Goal: Transaction & Acquisition: Purchase product/service

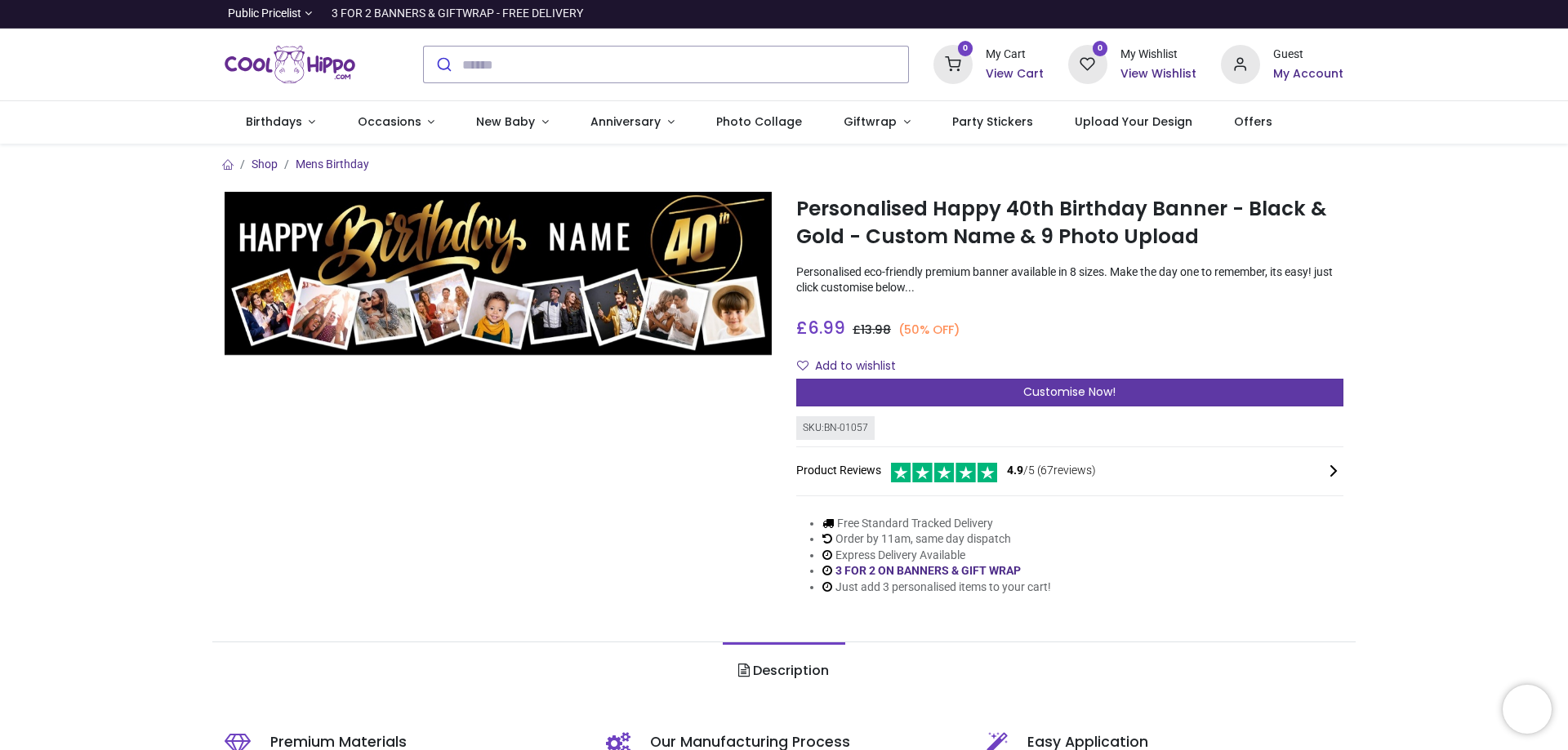
click at [963, 389] on div "Customise Now!" at bounding box center [1070, 393] width 547 height 28
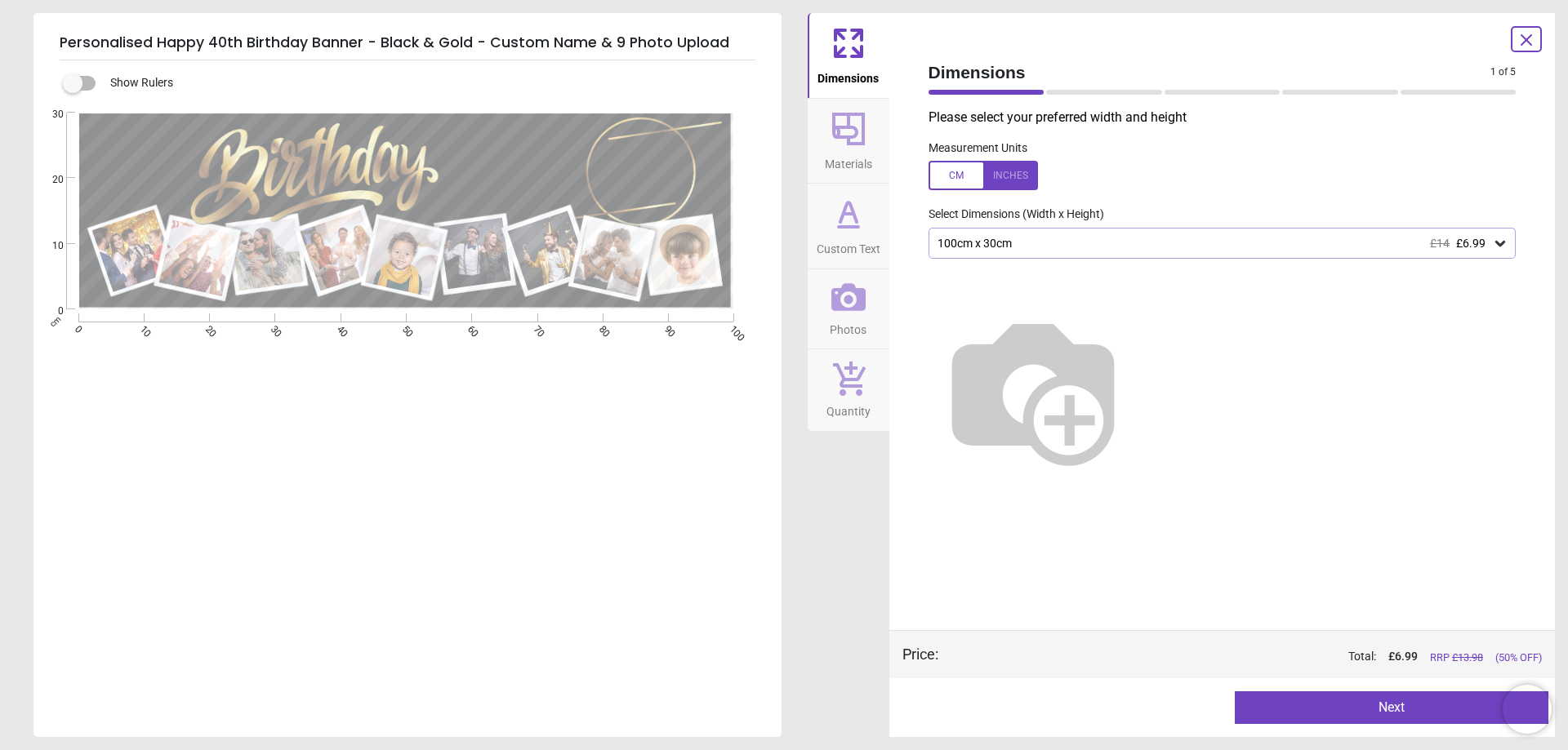
click at [965, 249] on div "100cm x 30cm £14 £6.99" at bounding box center [1214, 243] width 557 height 14
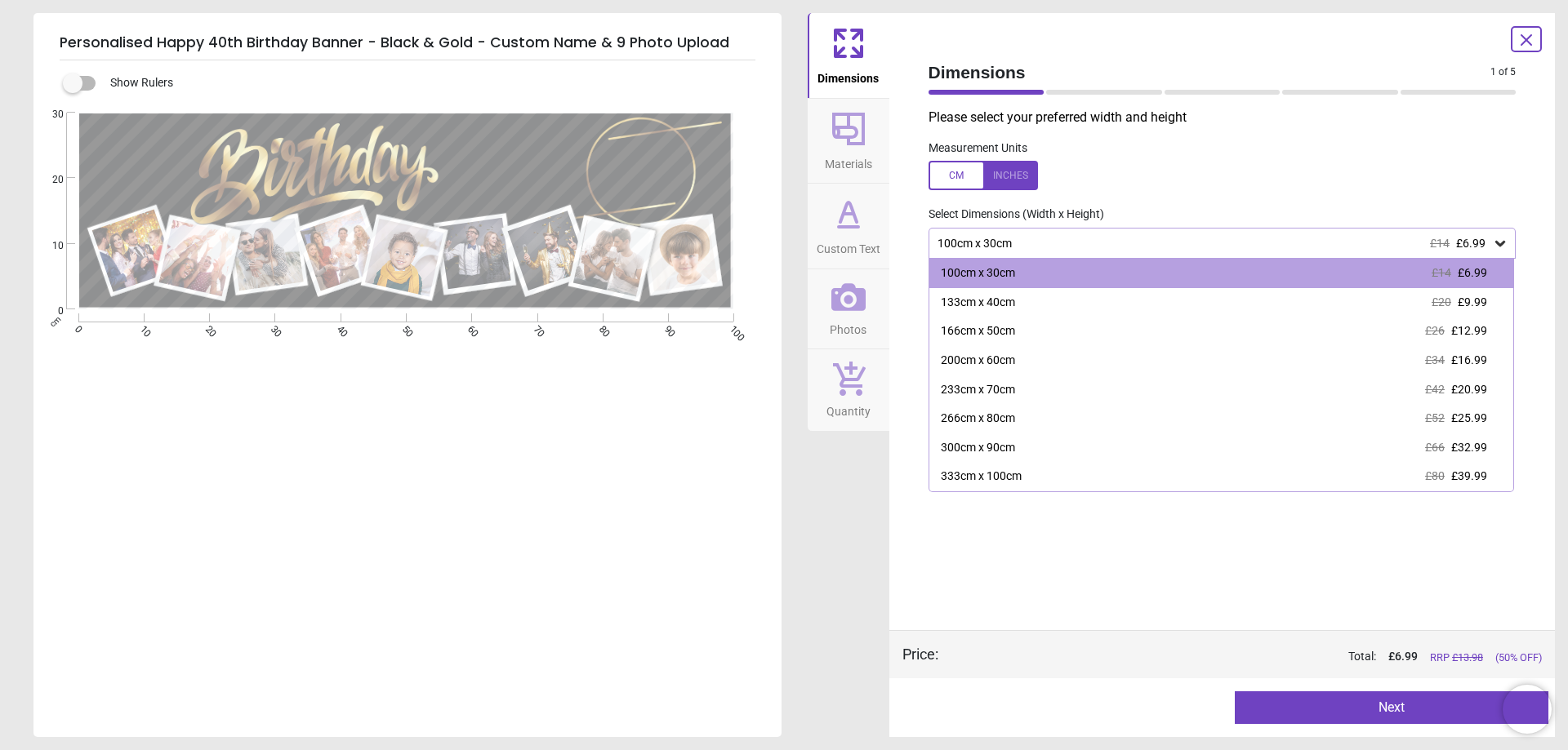
click at [985, 545] on div "Please select your preferred width and height Measurement Units Select Dimensio…" at bounding box center [1222, 369] width 614 height 522
click at [984, 544] on div "Please select your preferred width and height Measurement Units Select Dimensio…" at bounding box center [1222, 369] width 614 height 522
click at [860, 554] on div "Dimensions Materials Custom Text Photos Quantity" at bounding box center [848, 375] width 82 height 724
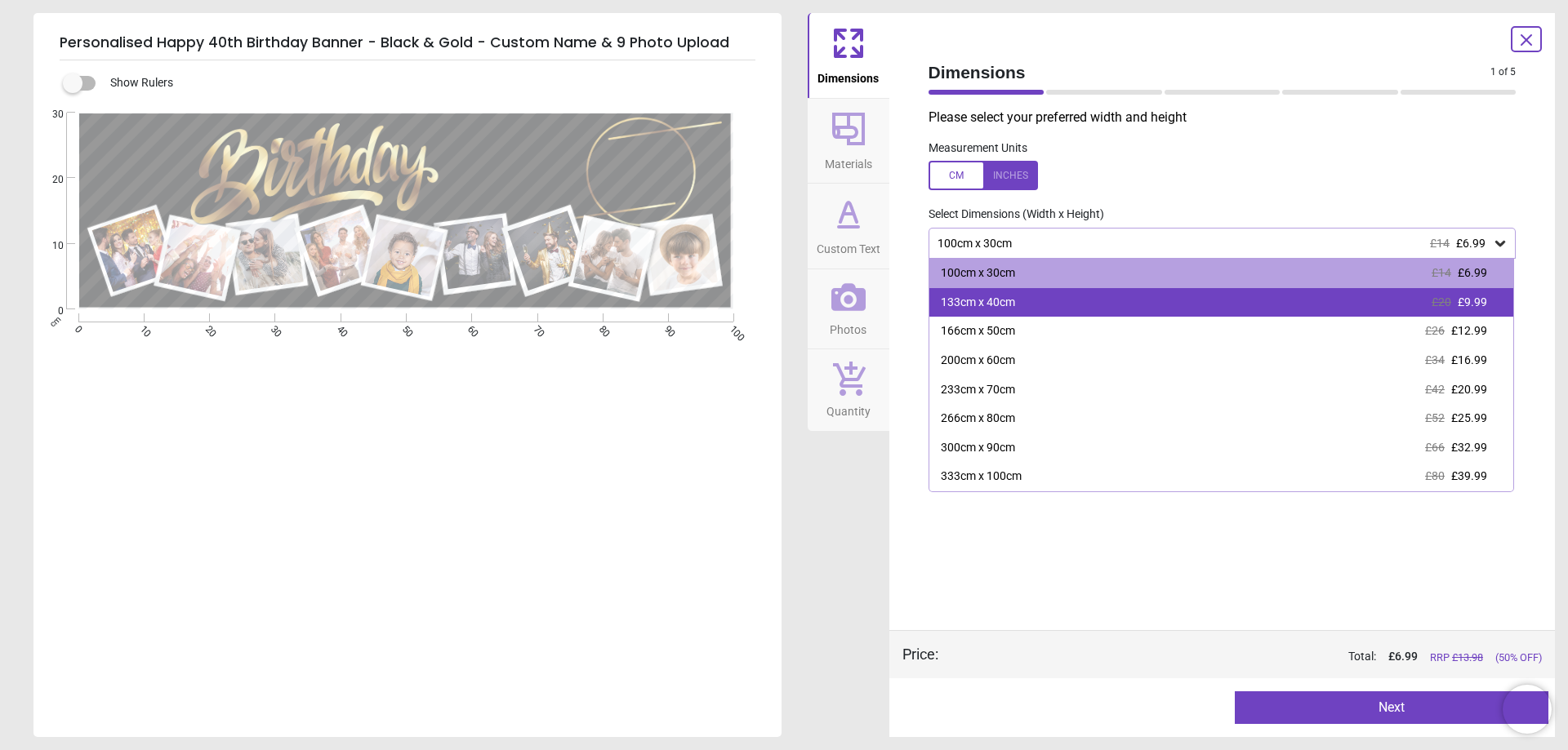
click at [1024, 303] on div "133cm x 40cm £20 £9.99" at bounding box center [1221, 303] width 585 height 30
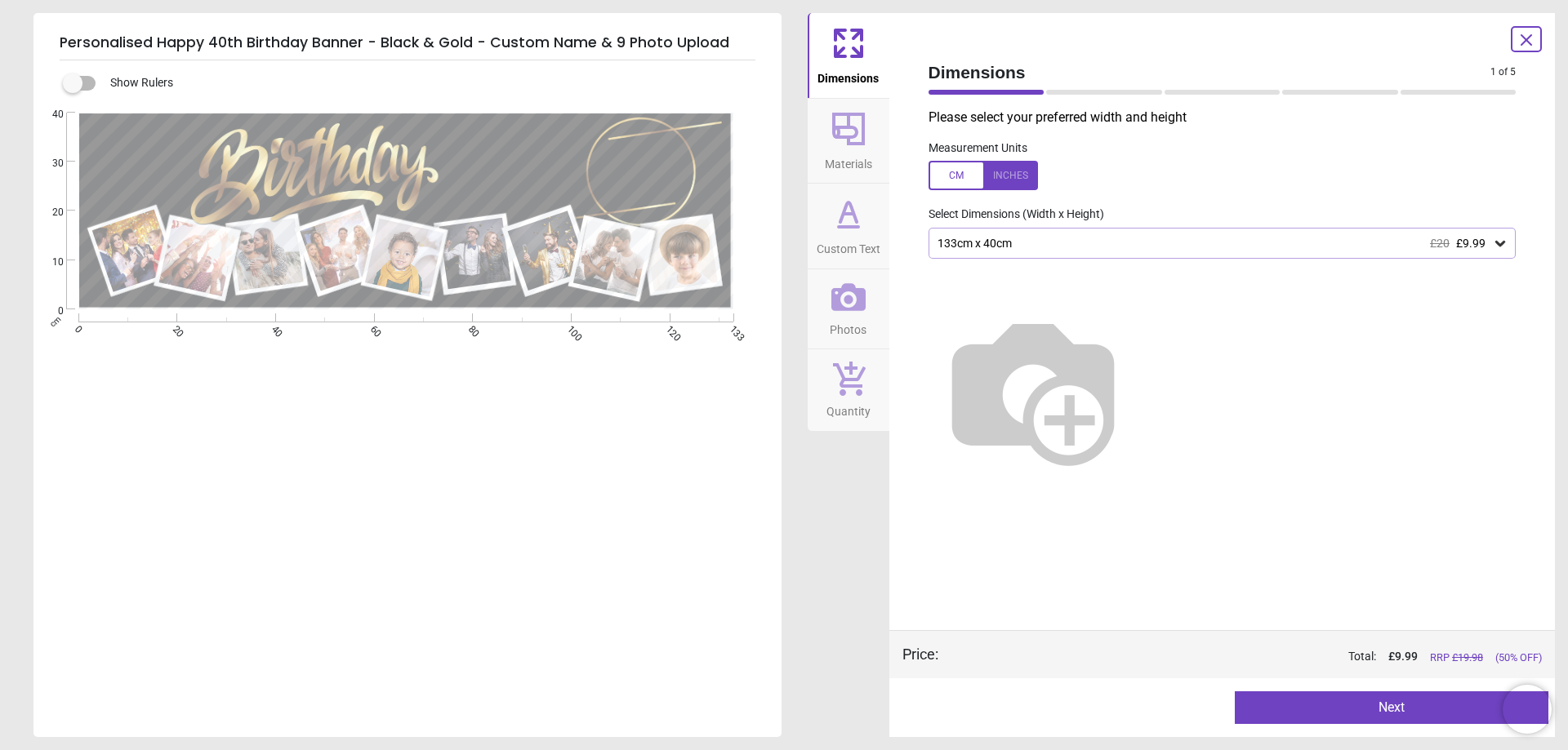
click at [1005, 216] on label "Select Dimensions (Width x Height)" at bounding box center [1009, 215] width 188 height 17
click at [1004, 259] on div "133cm x 40cm £20 £9.99" at bounding box center [1222, 243] width 588 height 31
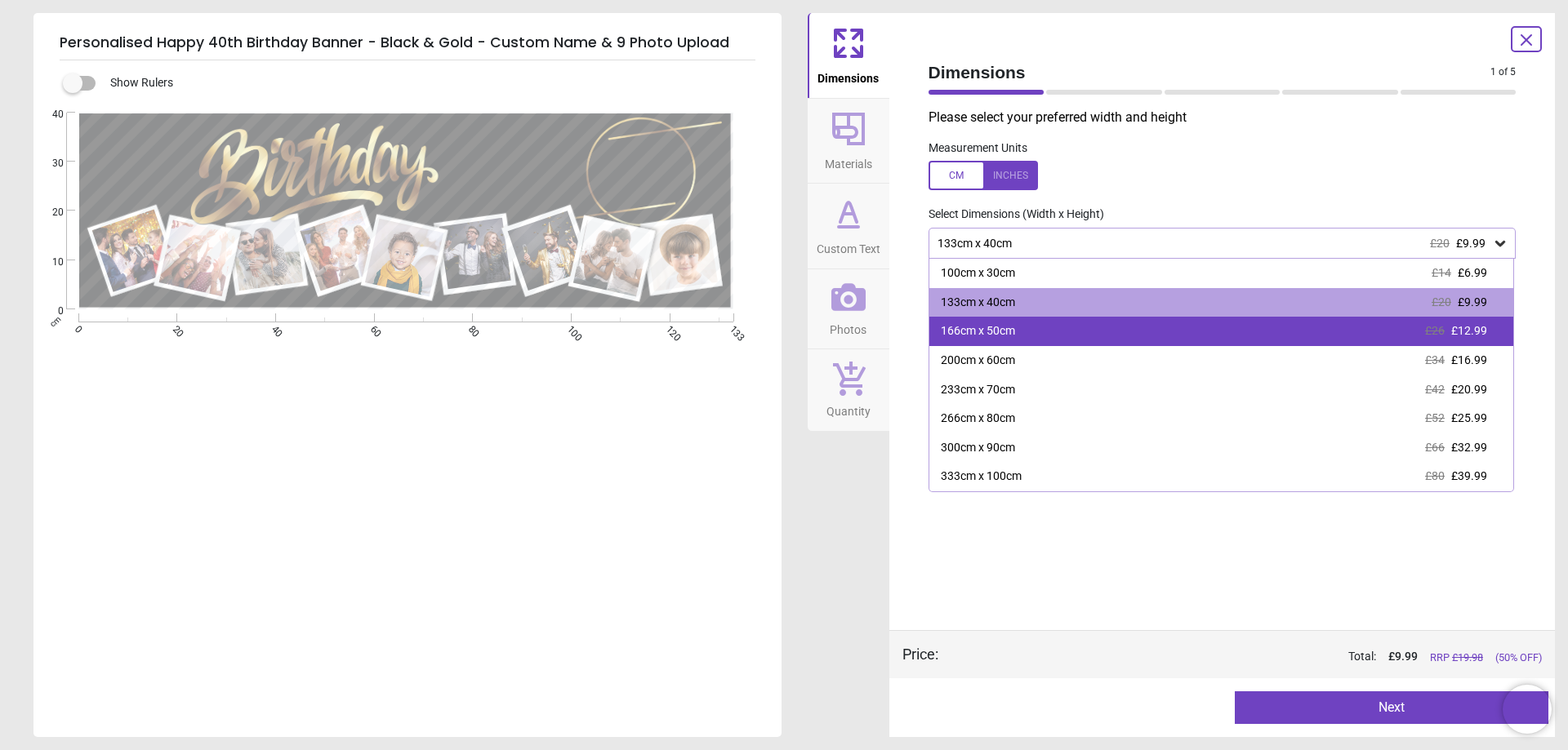
click at [1003, 327] on div "166cm x 50cm" at bounding box center [978, 332] width 74 height 17
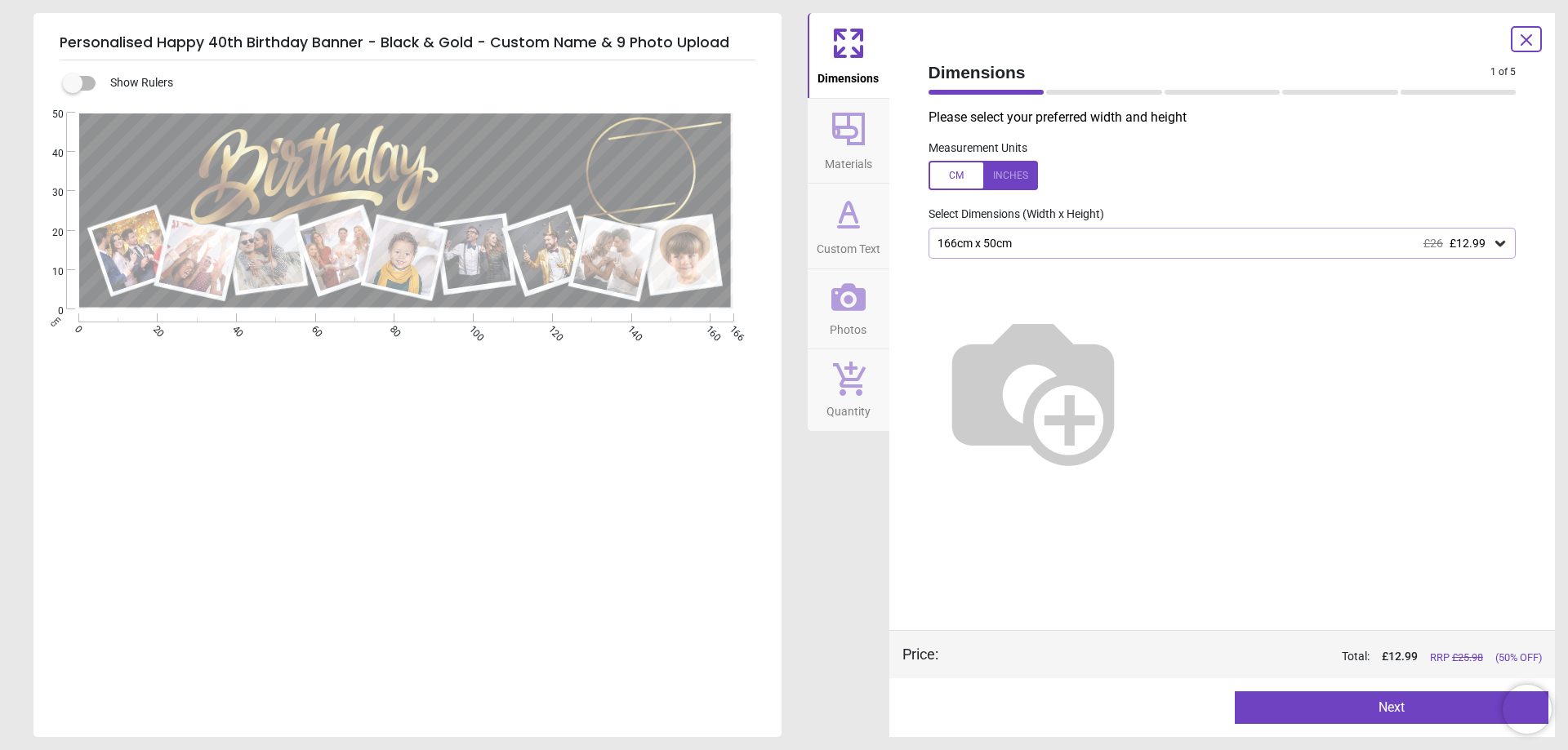
click at [1325, 719] on button "Next" at bounding box center [1392, 707] width 313 height 32
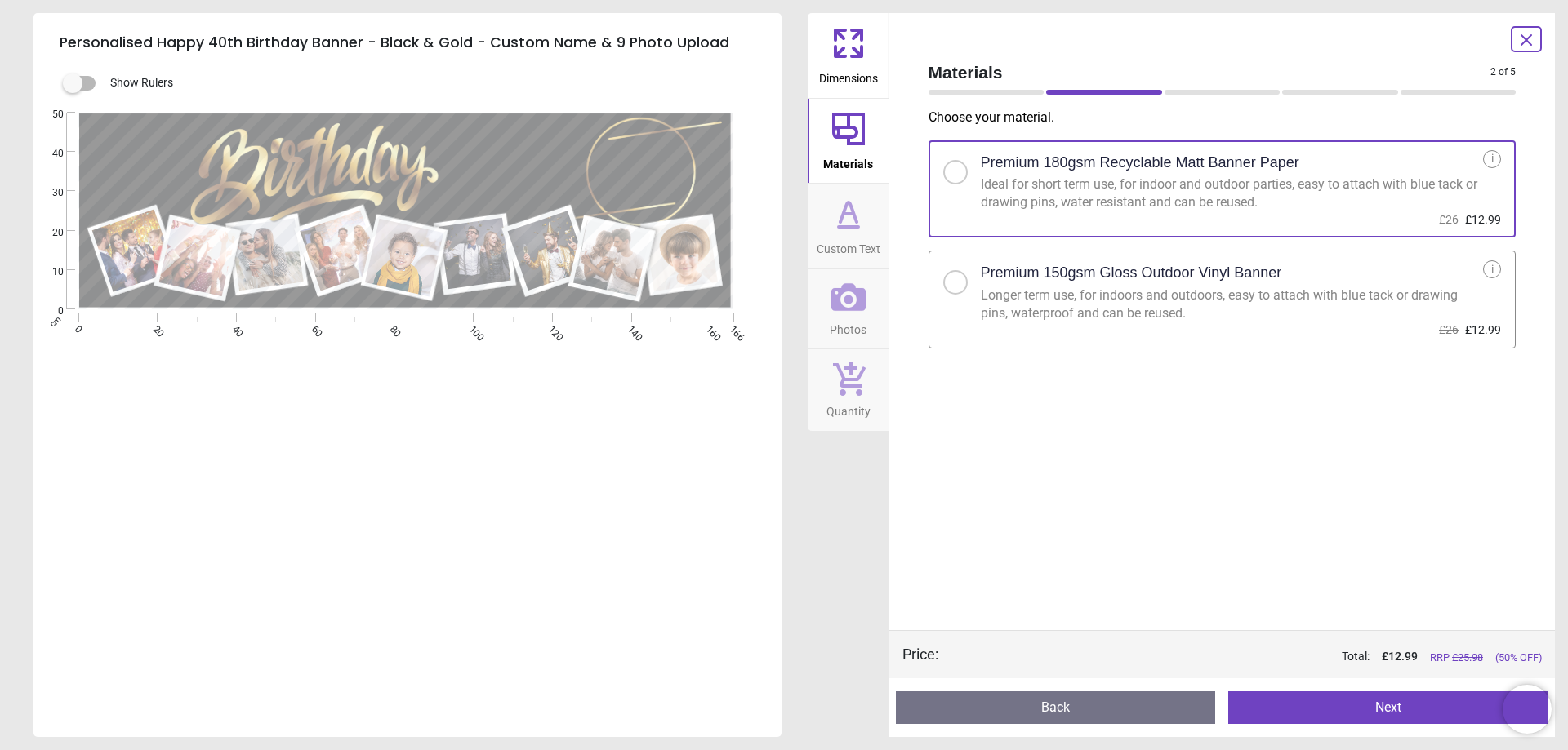
click at [1295, 712] on button "Next" at bounding box center [1388, 707] width 320 height 32
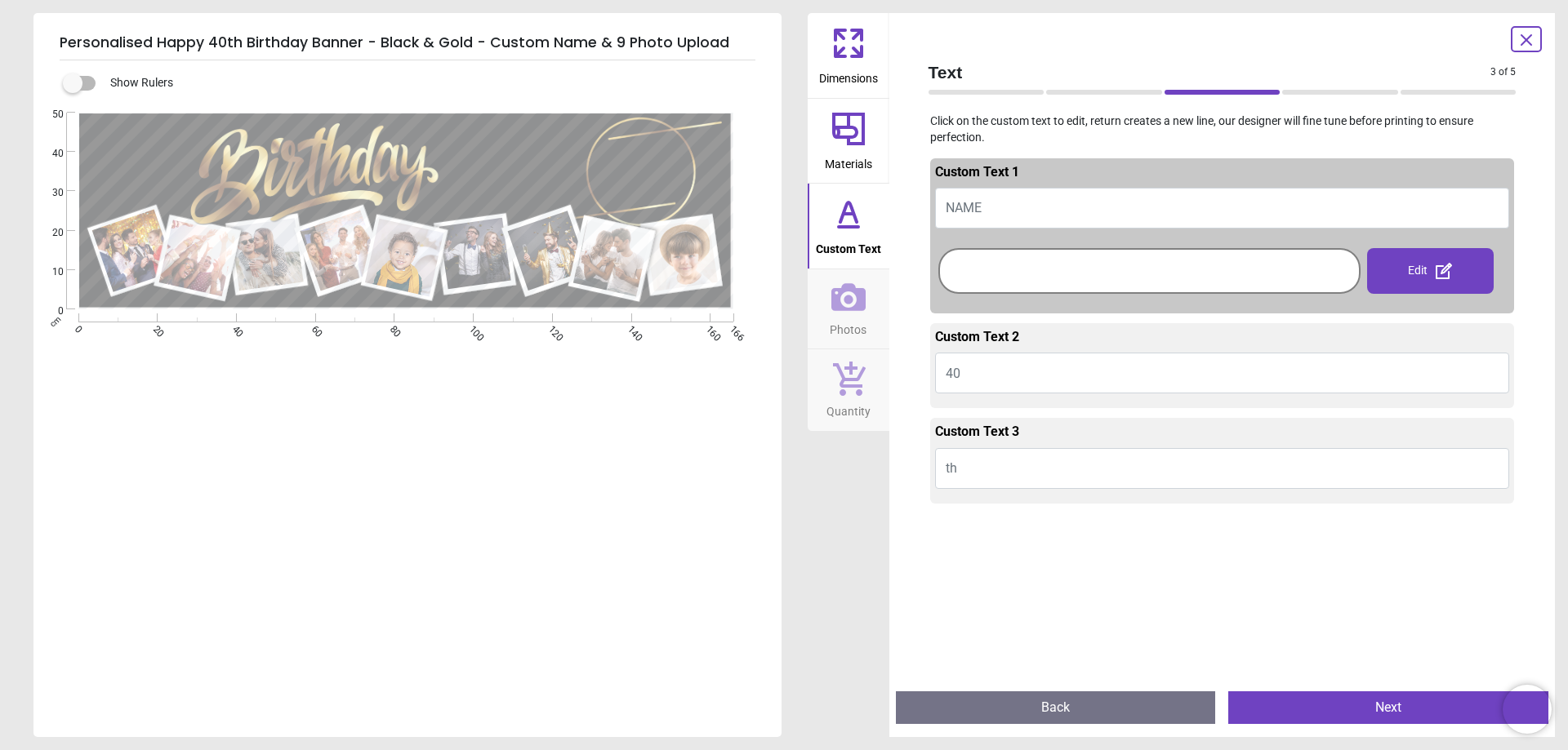
click at [1002, 201] on button "NAME" at bounding box center [1222, 209] width 575 height 41
type textarea "****"
click at [992, 365] on button "40" at bounding box center [1222, 373] width 575 height 41
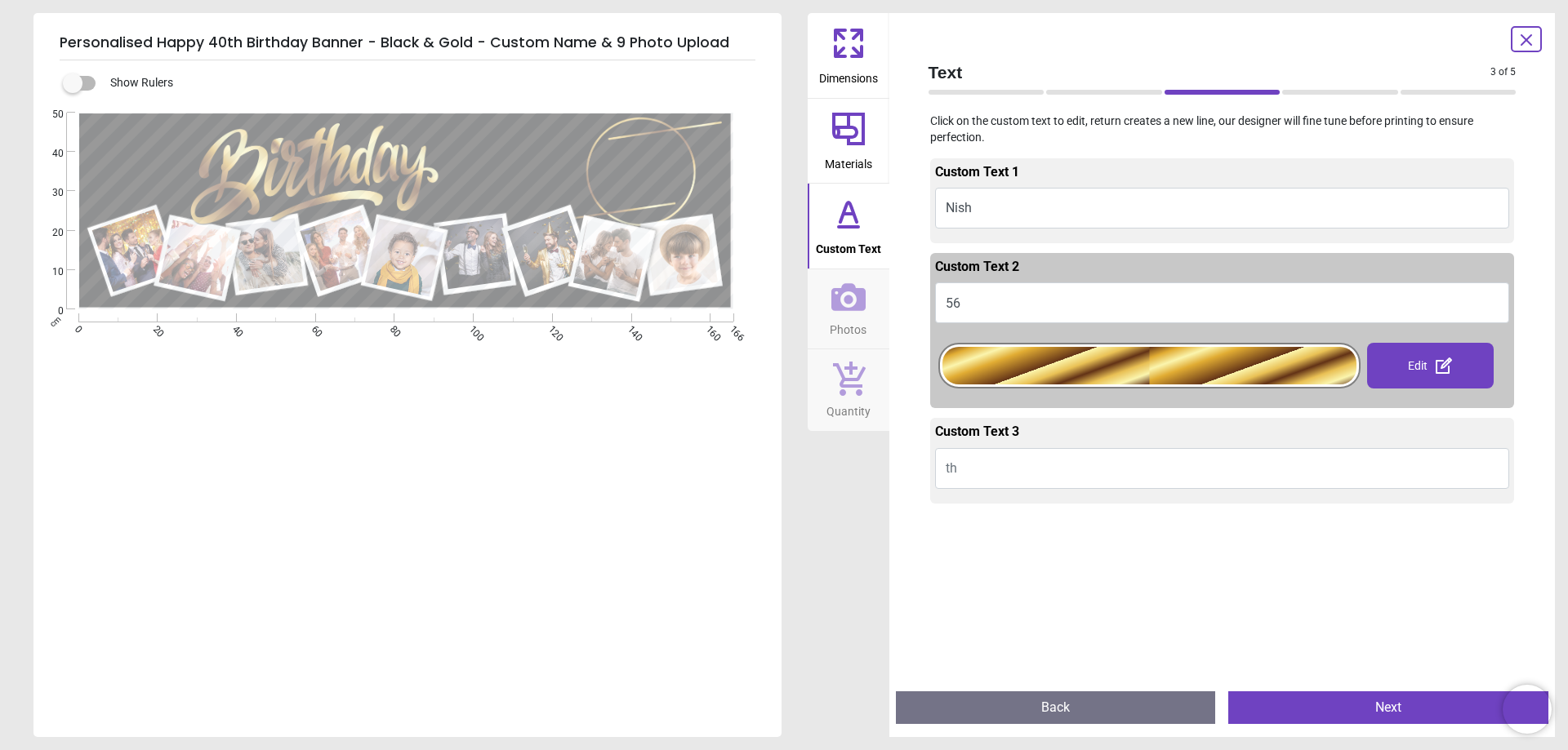
type textarea "**"
click at [1397, 362] on div "Edit" at bounding box center [1430, 365] width 127 height 45
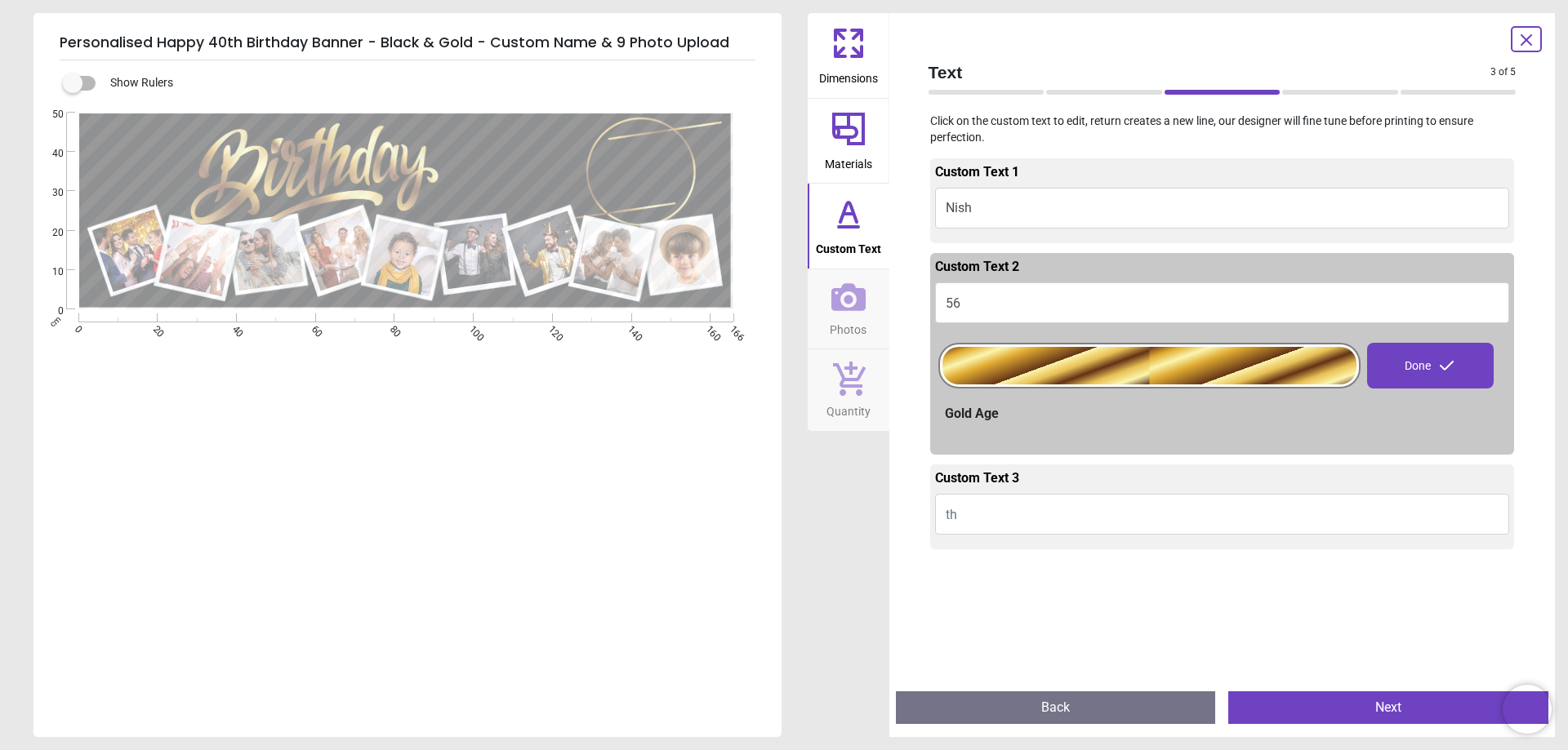
click at [1049, 374] on div at bounding box center [1149, 365] width 414 height 38
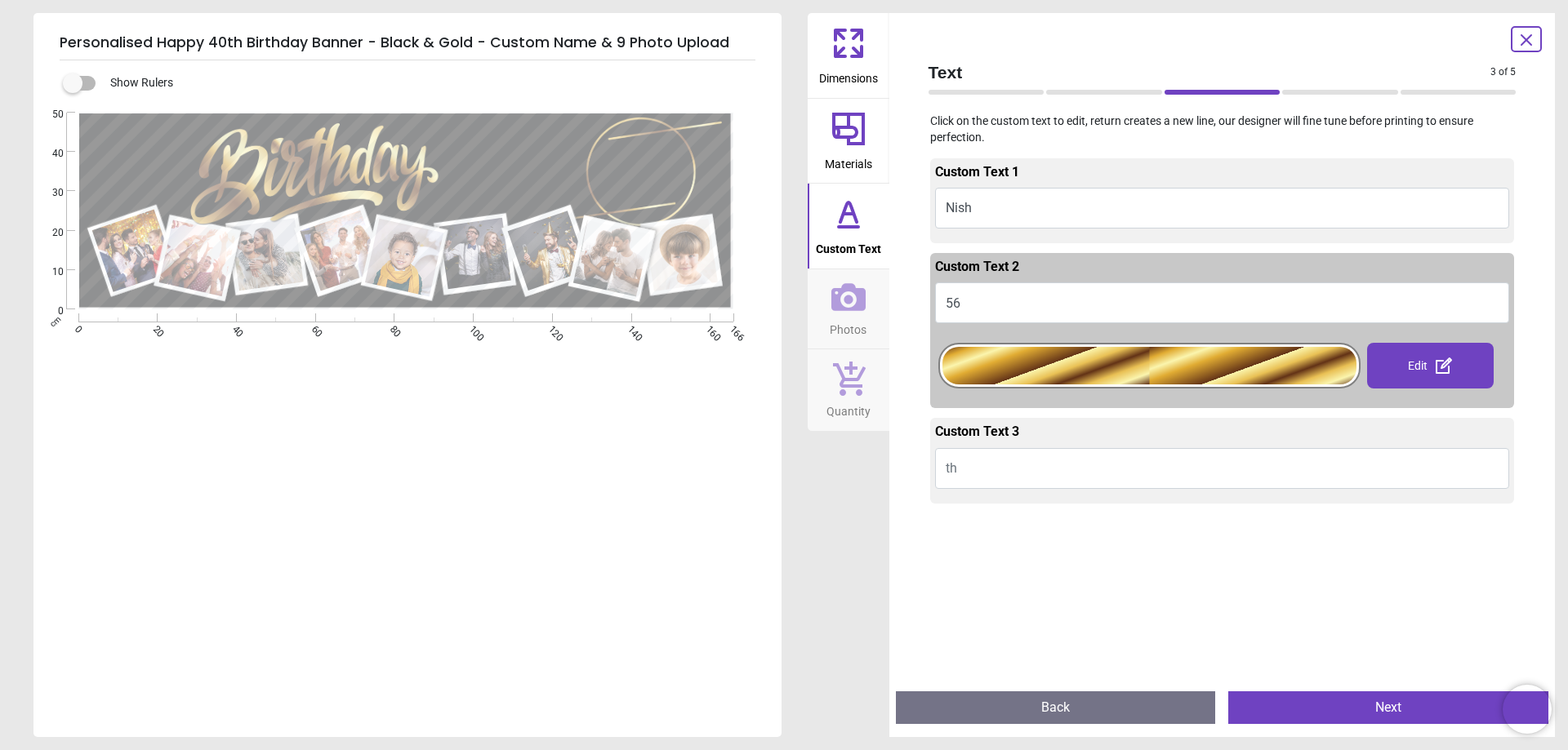
click at [967, 421] on div "Custom Text 3 th Edit" at bounding box center [1222, 461] width 585 height 85
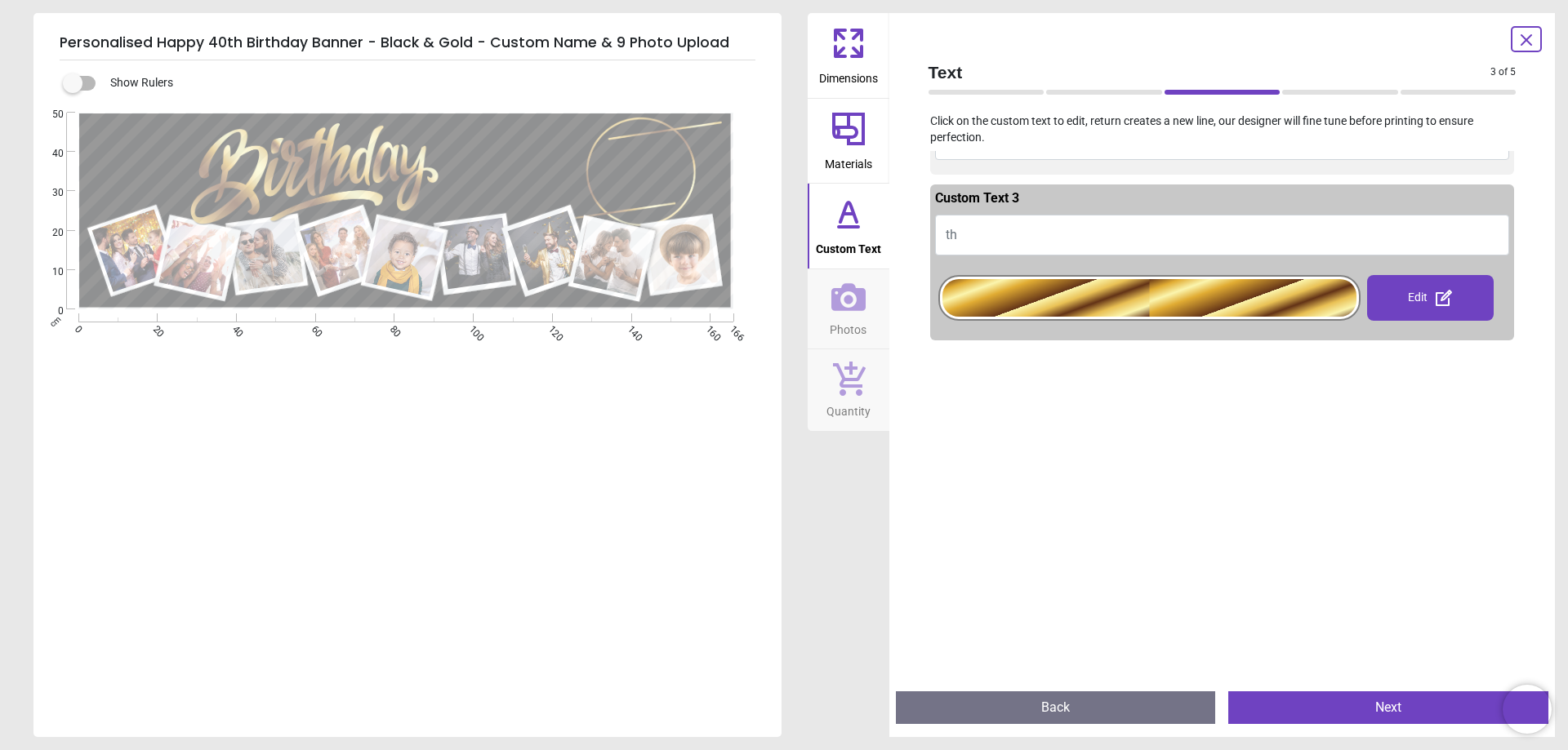
scroll to position [82, 0]
